Goal: Transaction & Acquisition: Purchase product/service

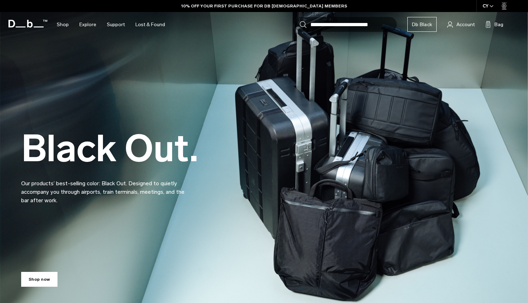
scroll to position [19, 0]
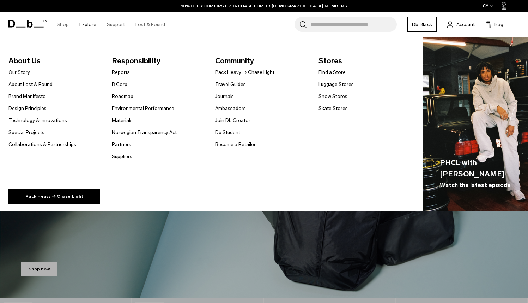
click at [89, 26] on link "Explore" at bounding box center [87, 24] width 17 height 25
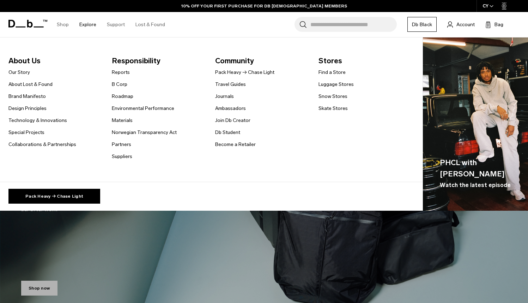
click at [90, 23] on link "Explore" at bounding box center [87, 24] width 17 height 25
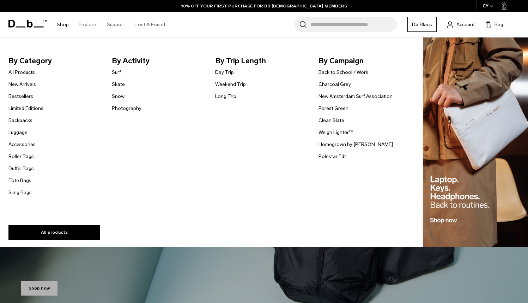
click at [67, 25] on link "Shop" at bounding box center [63, 24] width 12 height 25
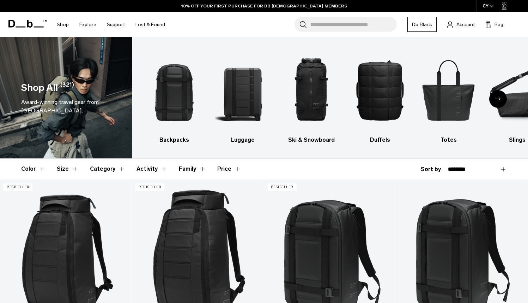
click at [496, 100] on icon "Next slide" at bounding box center [499, 98] width 6 height 3
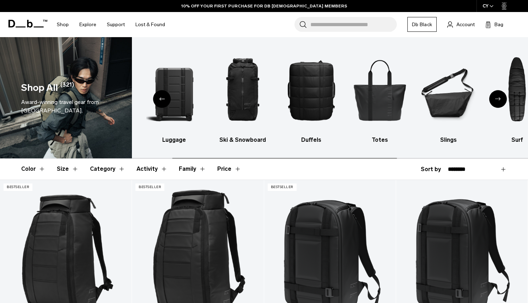
click at [498, 98] on icon "Next slide" at bounding box center [499, 98] width 6 height 3
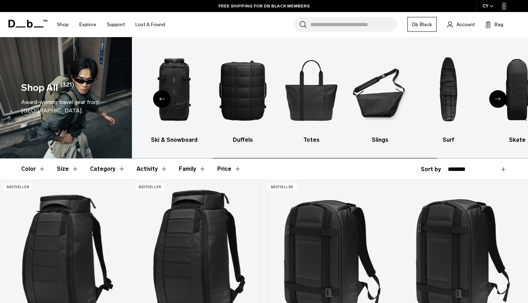
click at [498, 98] on icon "Next slide" at bounding box center [499, 98] width 6 height 3
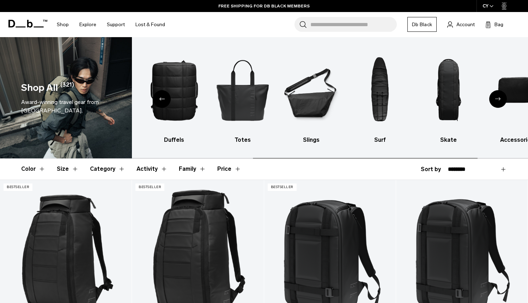
click at [498, 98] on icon "Next slide" at bounding box center [499, 98] width 6 height 3
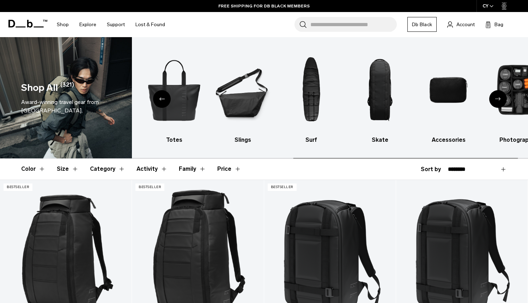
click at [498, 98] on icon "Next slide" at bounding box center [499, 98] width 6 height 3
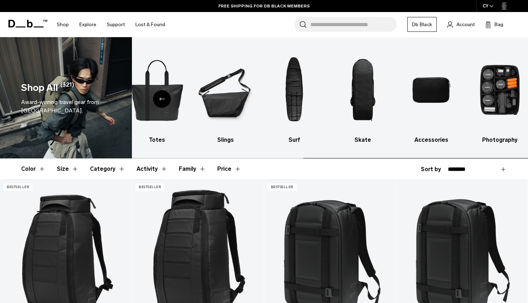
click at [498, 98] on img "10 / 10" at bounding box center [500, 90] width 56 height 84
